Goal: Task Accomplishment & Management: Manage account settings

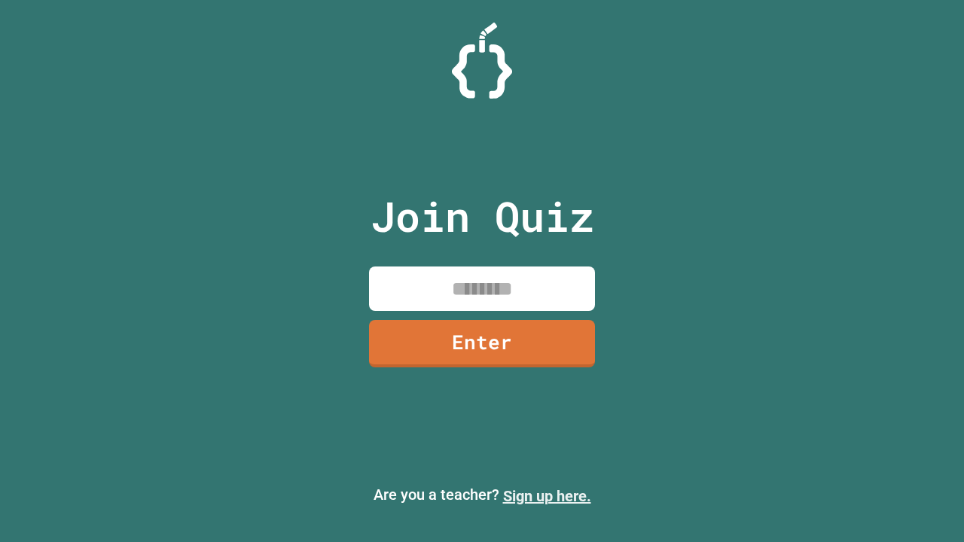
click at [547, 496] on link "Sign up here." at bounding box center [547, 496] width 88 height 18
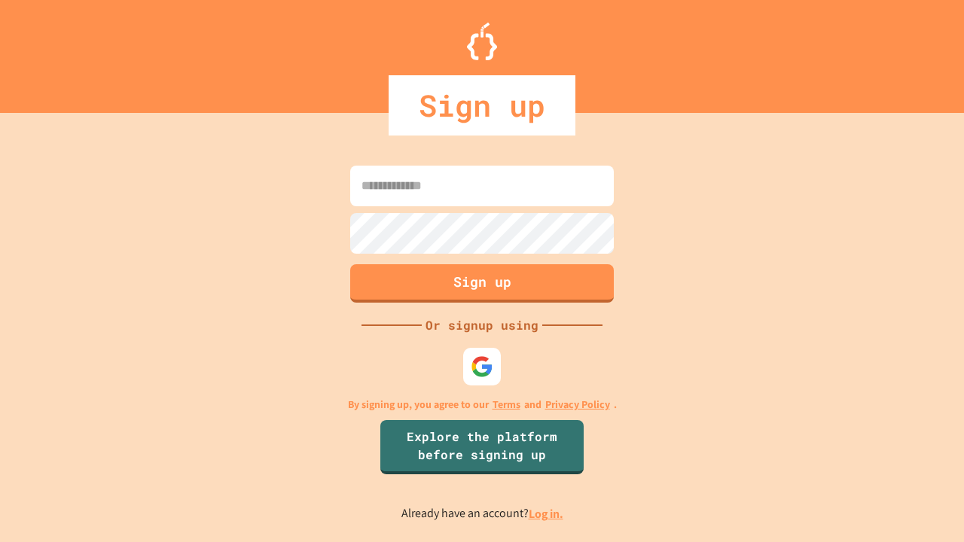
click at [547, 513] on link "Log in." at bounding box center [545, 514] width 35 height 16
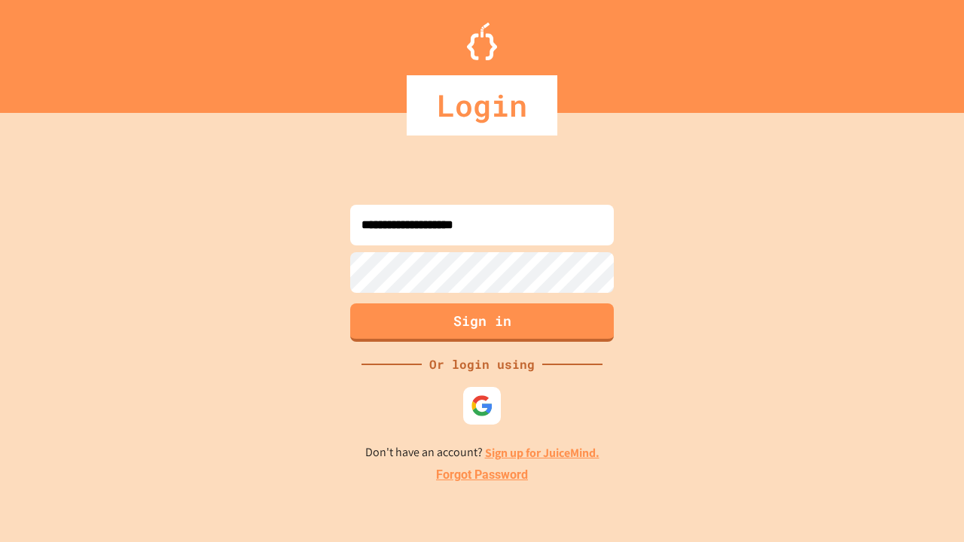
type input "**********"
